Goal: Communication & Community: Answer question/provide support

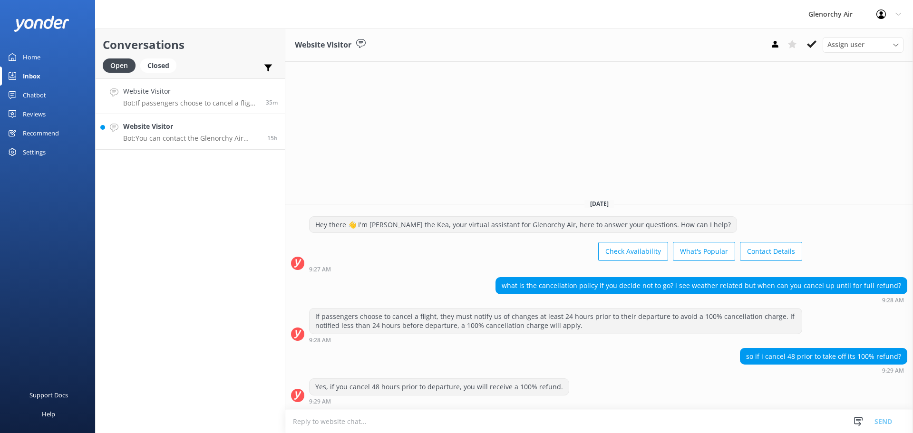
click at [156, 141] on p "Bot: You can contact the Glenorchy Air team at 0800 676 264 or [PHONE_NUMBER], …" at bounding box center [191, 138] width 137 height 9
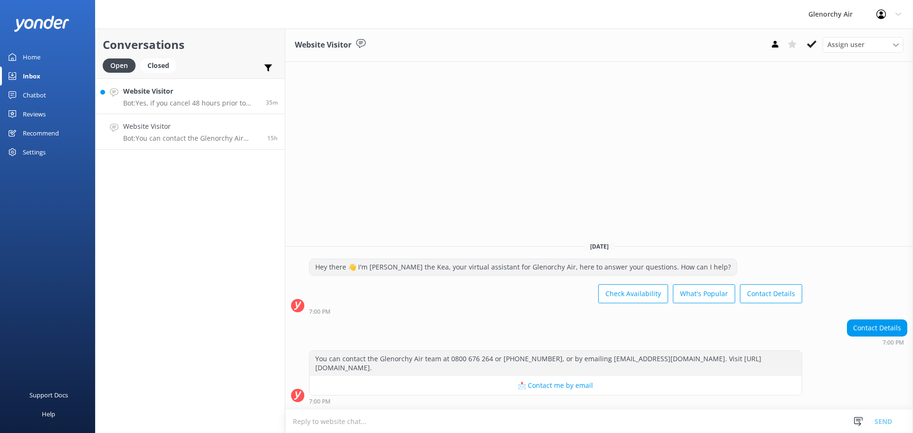
click at [202, 94] on h4 "Website Visitor" at bounding box center [190, 91] width 135 height 10
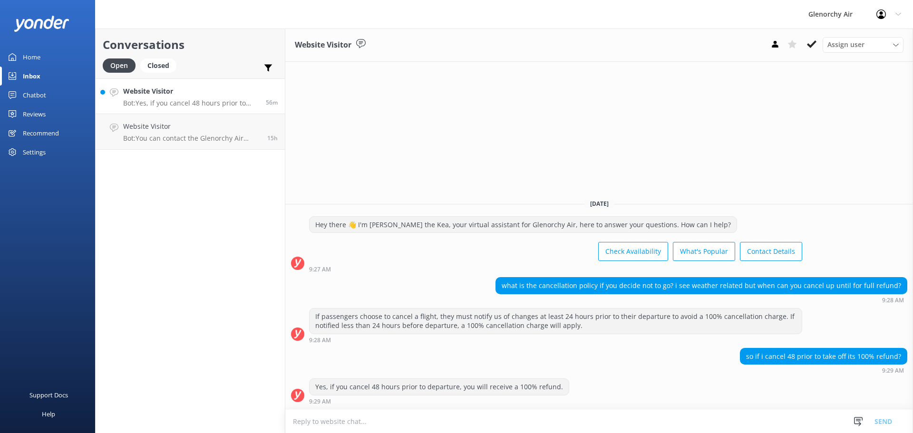
click at [176, 103] on p "Bot: Yes, if you cancel 48 hours prior to departure, you will receive a 100% re…" at bounding box center [190, 103] width 135 height 9
click at [175, 138] on p "Bot: You can contact the Glenorchy Air team at 0800 676 264 or [PHONE_NUMBER], …" at bounding box center [191, 138] width 137 height 9
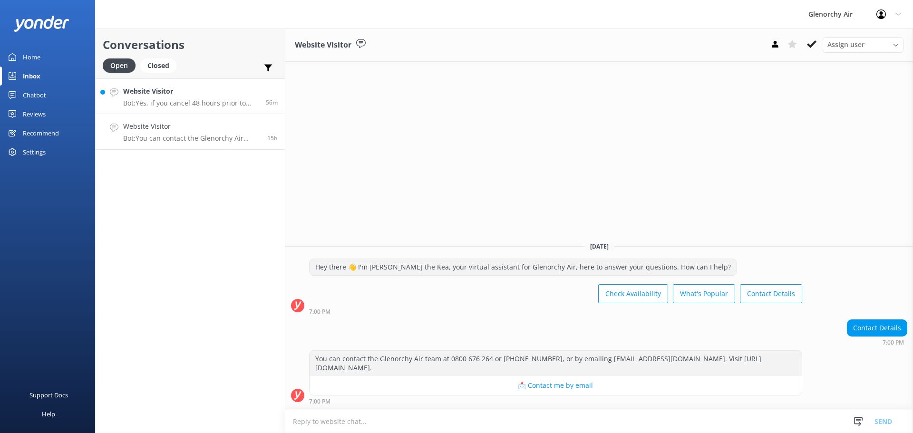
click at [182, 108] on link "Website Visitor Bot: Yes, if you cancel 48 hours prior to departure, you will r…" at bounding box center [190, 96] width 189 height 36
